Goal: Navigation & Orientation: Find specific page/section

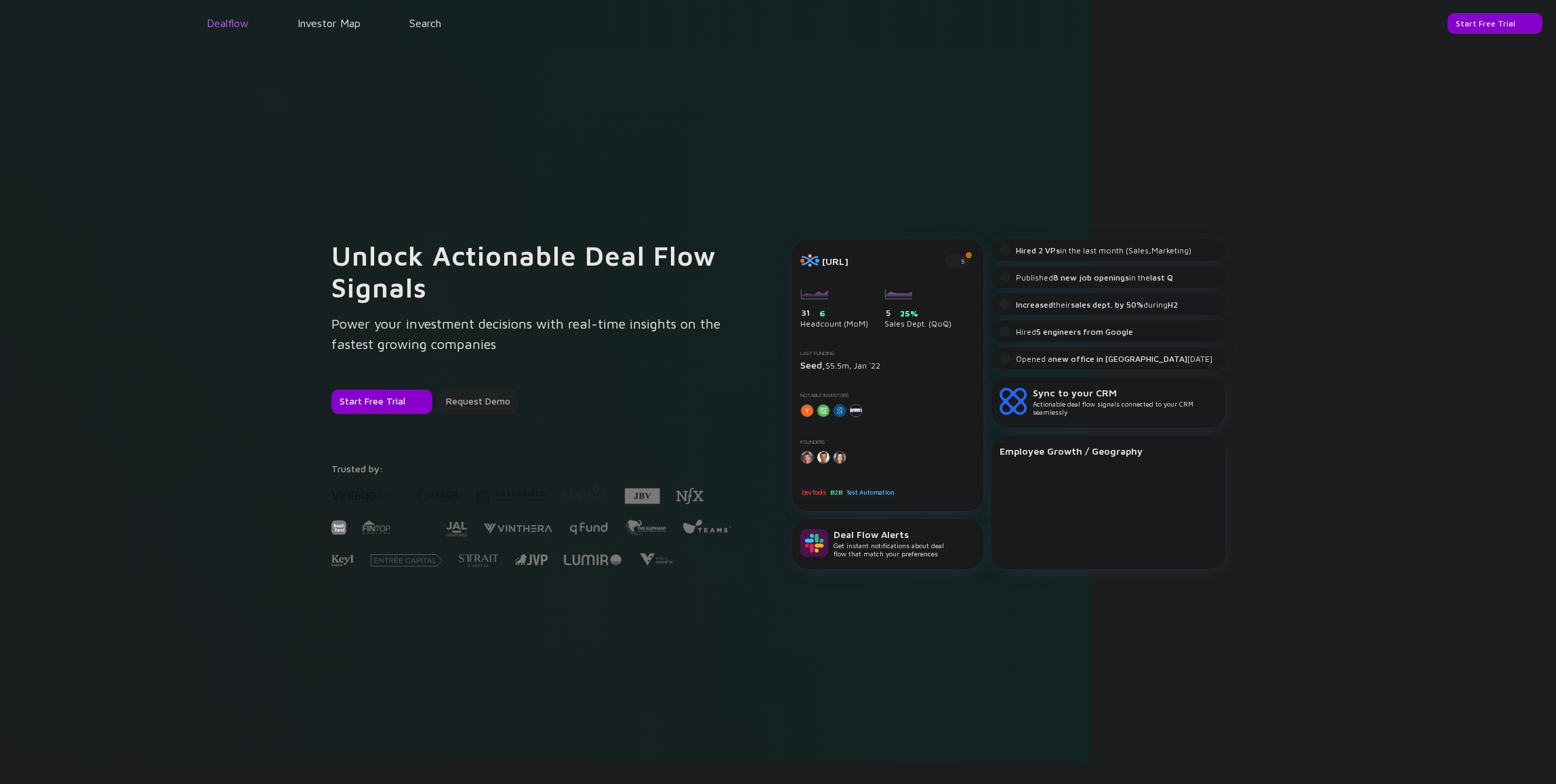
click at [248, 27] on link "Dealflow" at bounding box center [228, 22] width 42 height 12
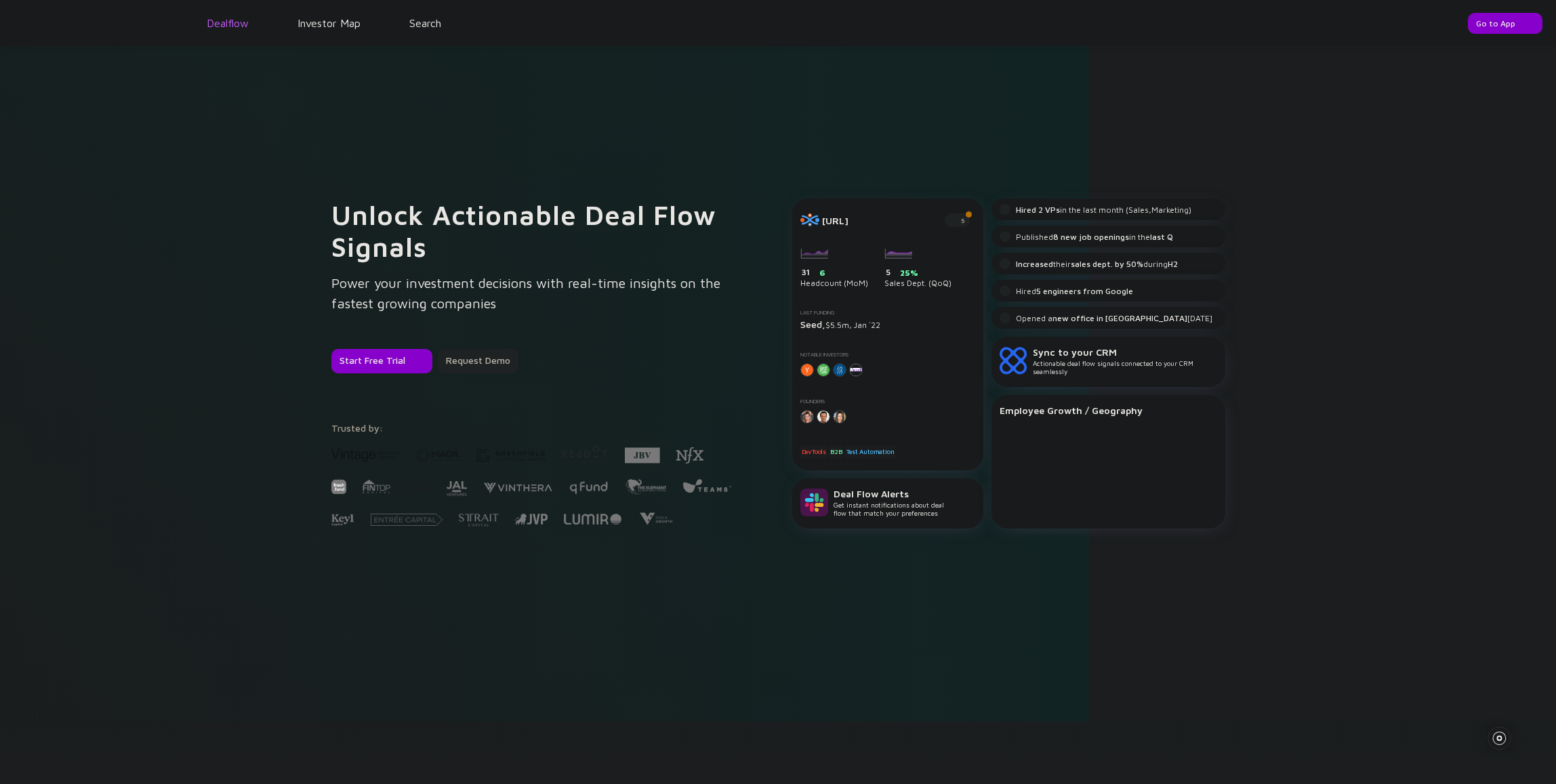
scroll to position [723, 0]
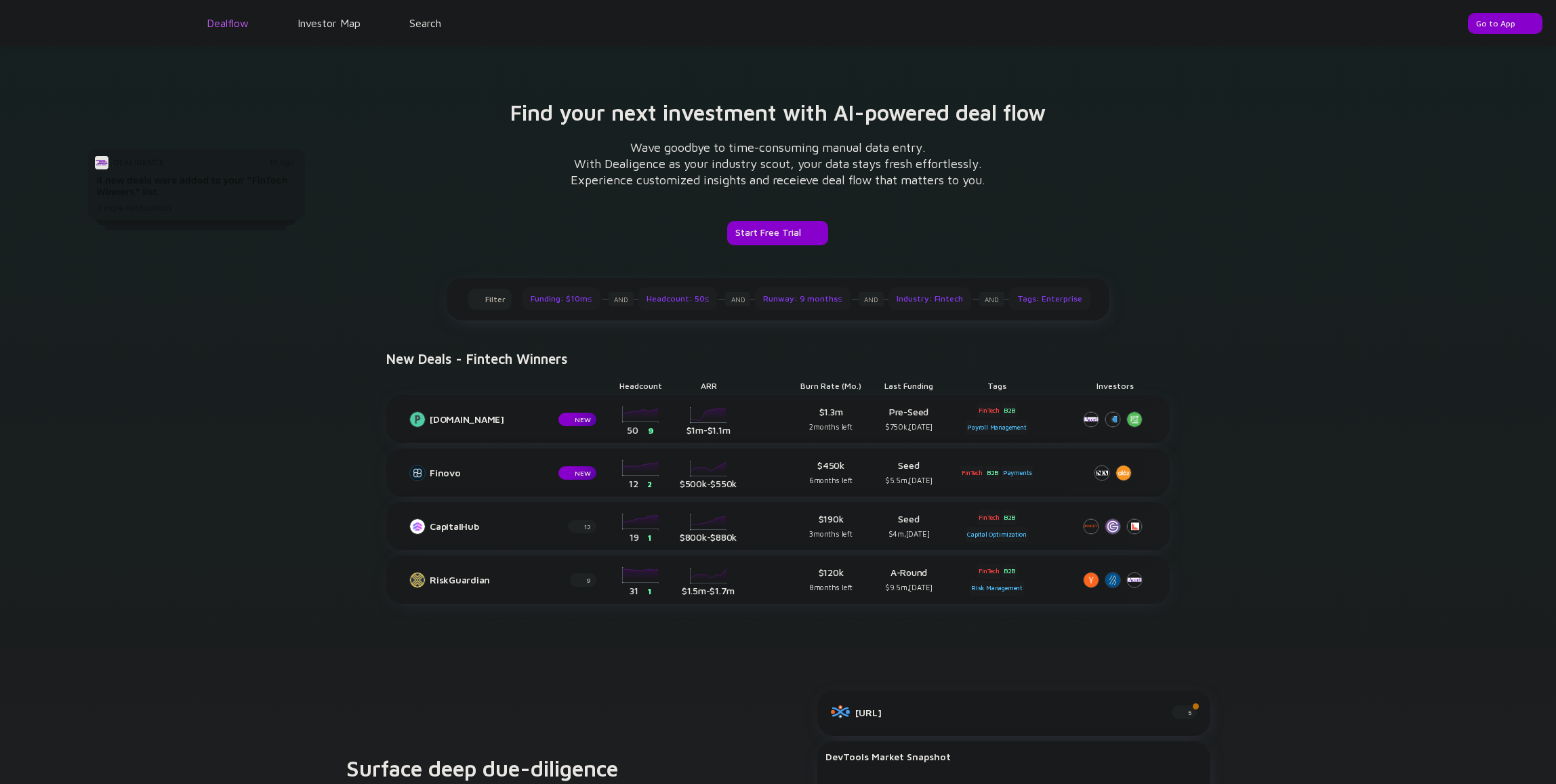
click at [241, 27] on link "Dealflow" at bounding box center [228, 22] width 42 height 12
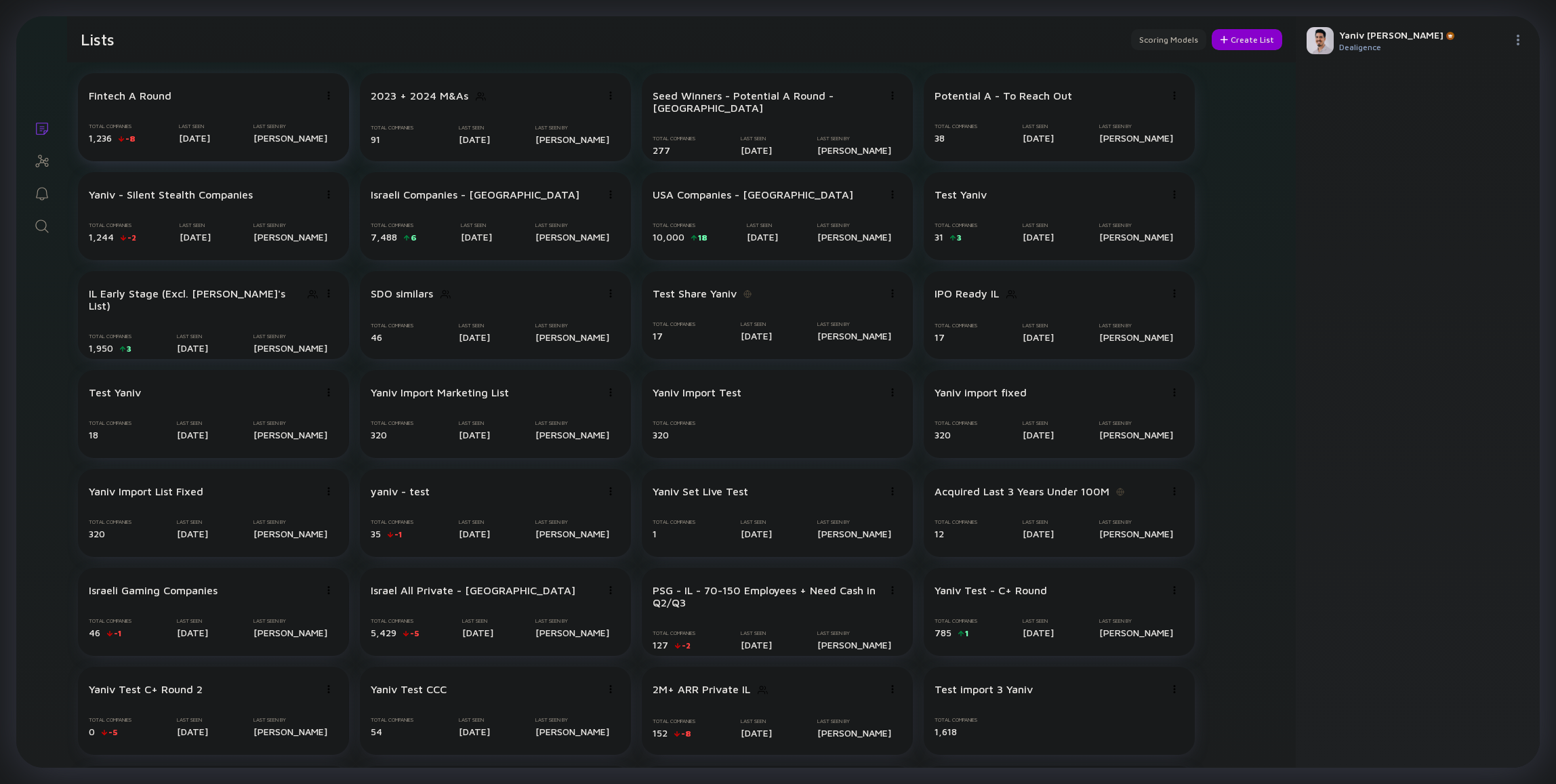
click at [252, 120] on div "Fintech A Round Total Companies 1,236 -8 Last Seen [DATE] Last Seen By [PERSON_…" at bounding box center [214, 117] width 271 height 88
